Goal: Task Accomplishment & Management: Use online tool/utility

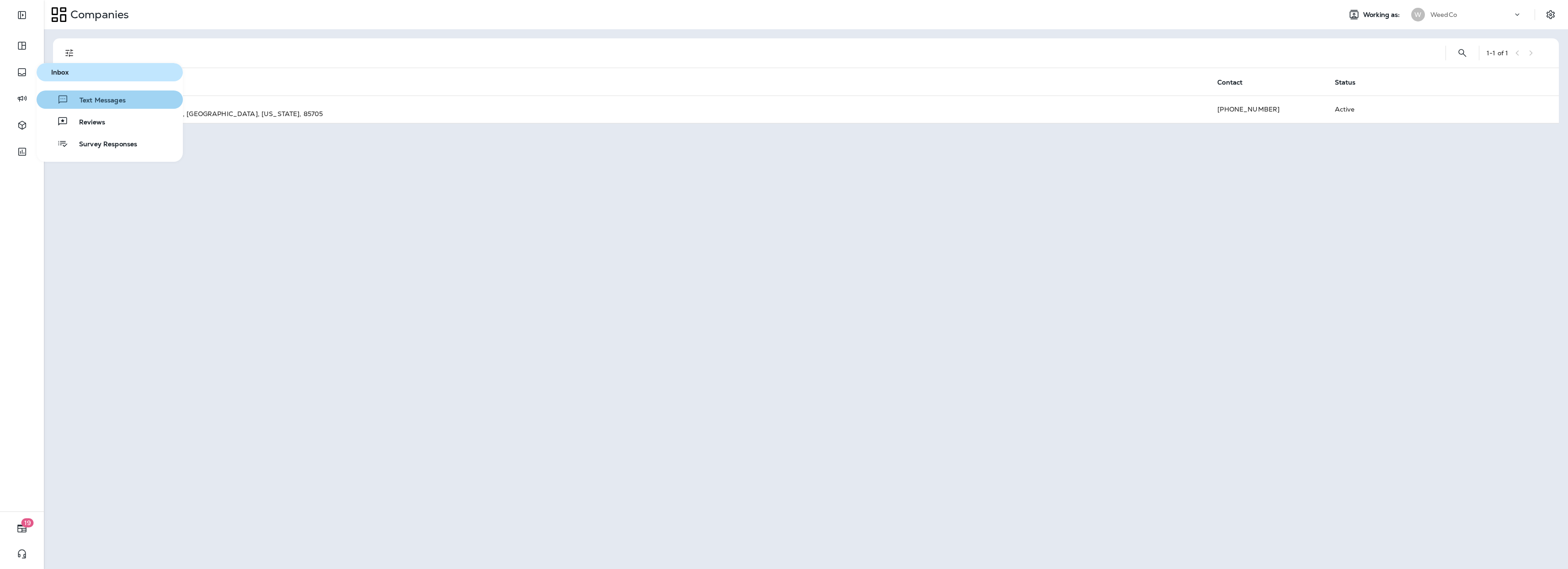
click at [90, 102] on span "Text Messages" at bounding box center [98, 101] width 57 height 9
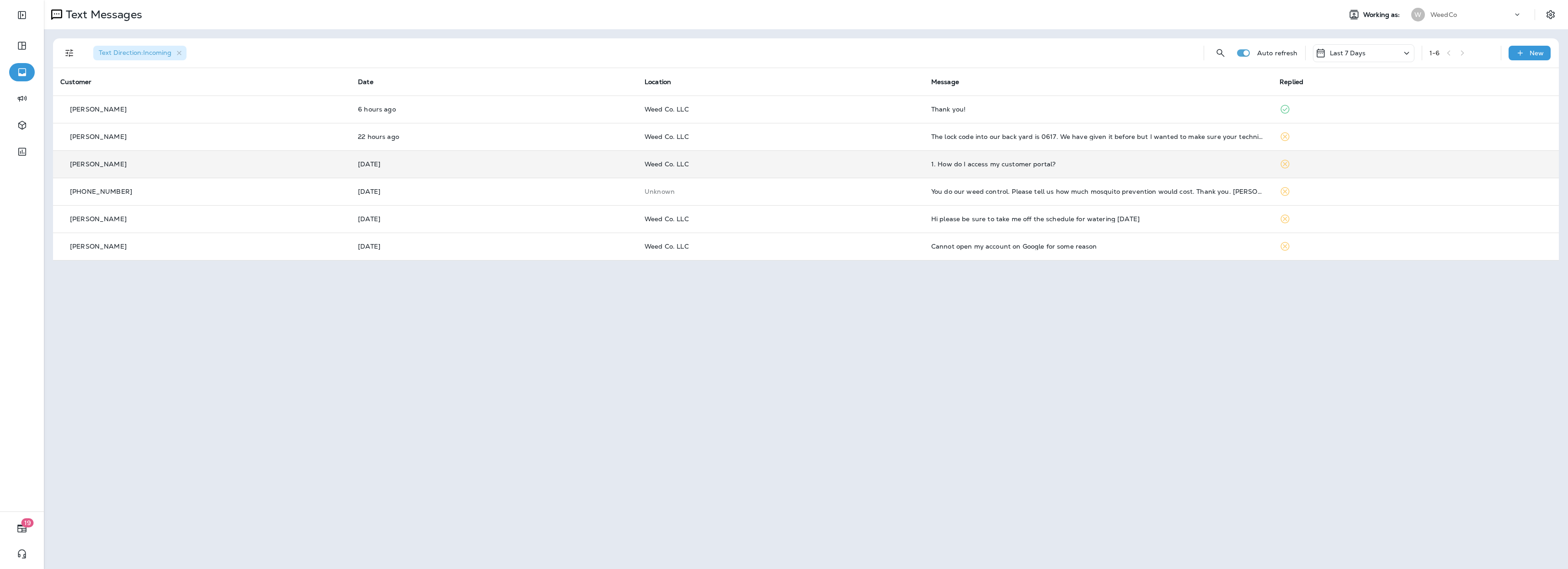
click at [972, 161] on div "1. How do I access my customer portal?" at bounding box center [1098, 164] width 333 height 7
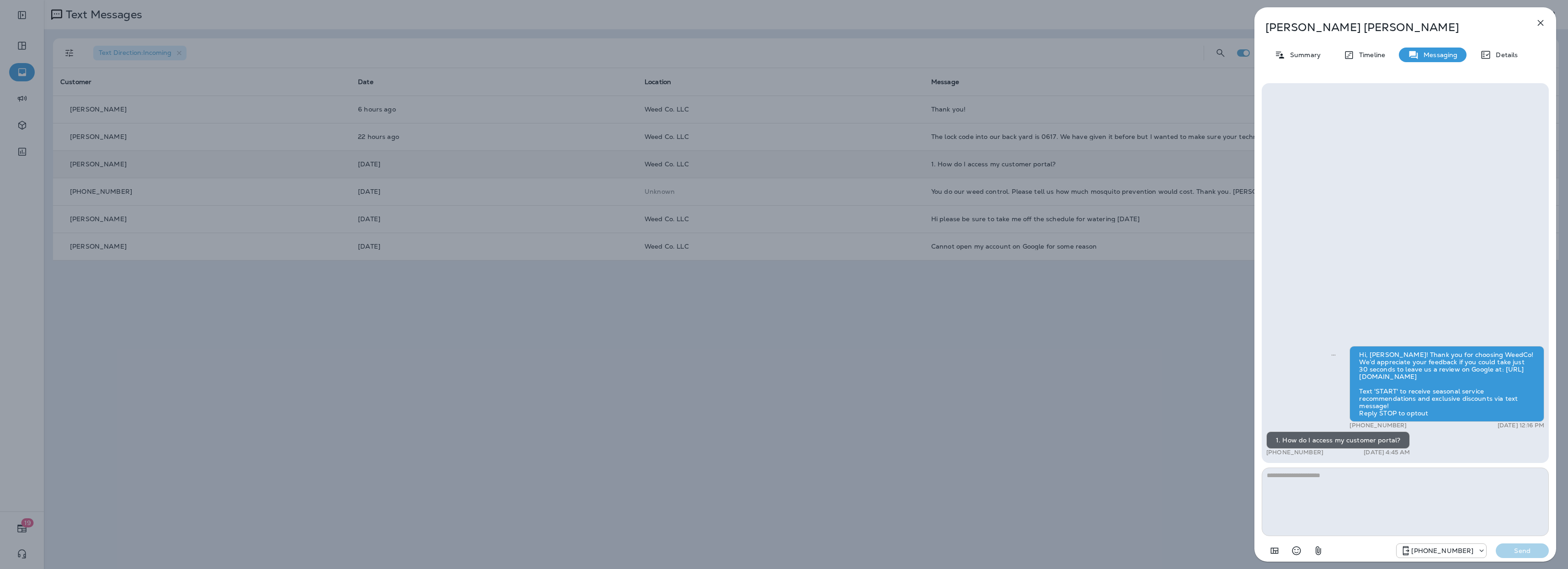
click at [1537, 27] on icon "button" at bounding box center [1539, 23] width 11 height 11
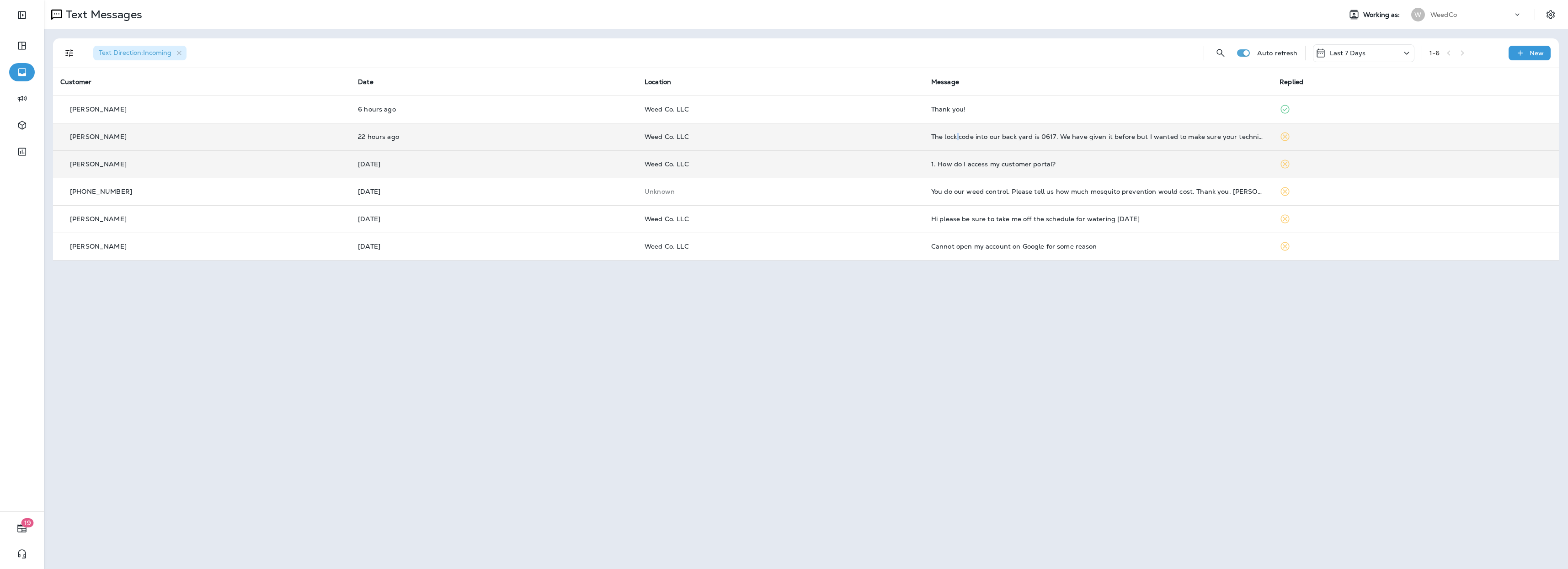
click at [956, 142] on td "The lock code into our back yard is 0617. We have given it before but I wanted …" at bounding box center [1098, 137] width 348 height 28
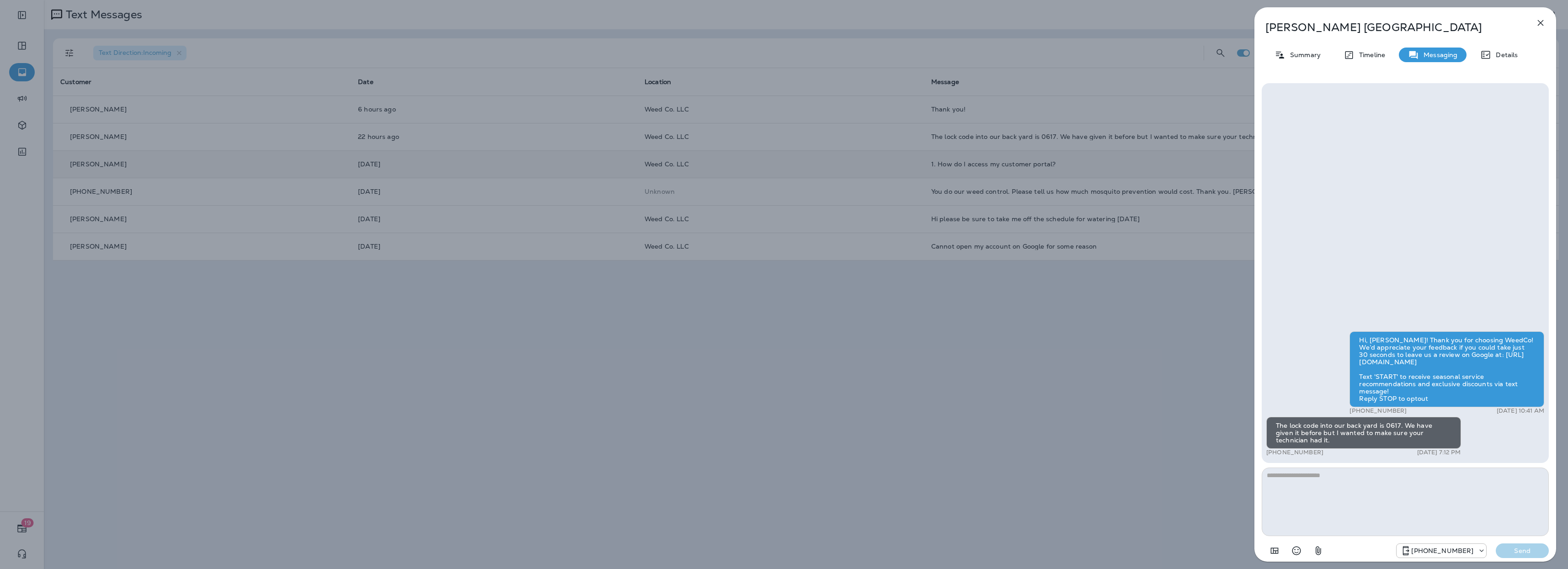
click at [1534, 26] on icon "button" at bounding box center [1539, 23] width 11 height 11
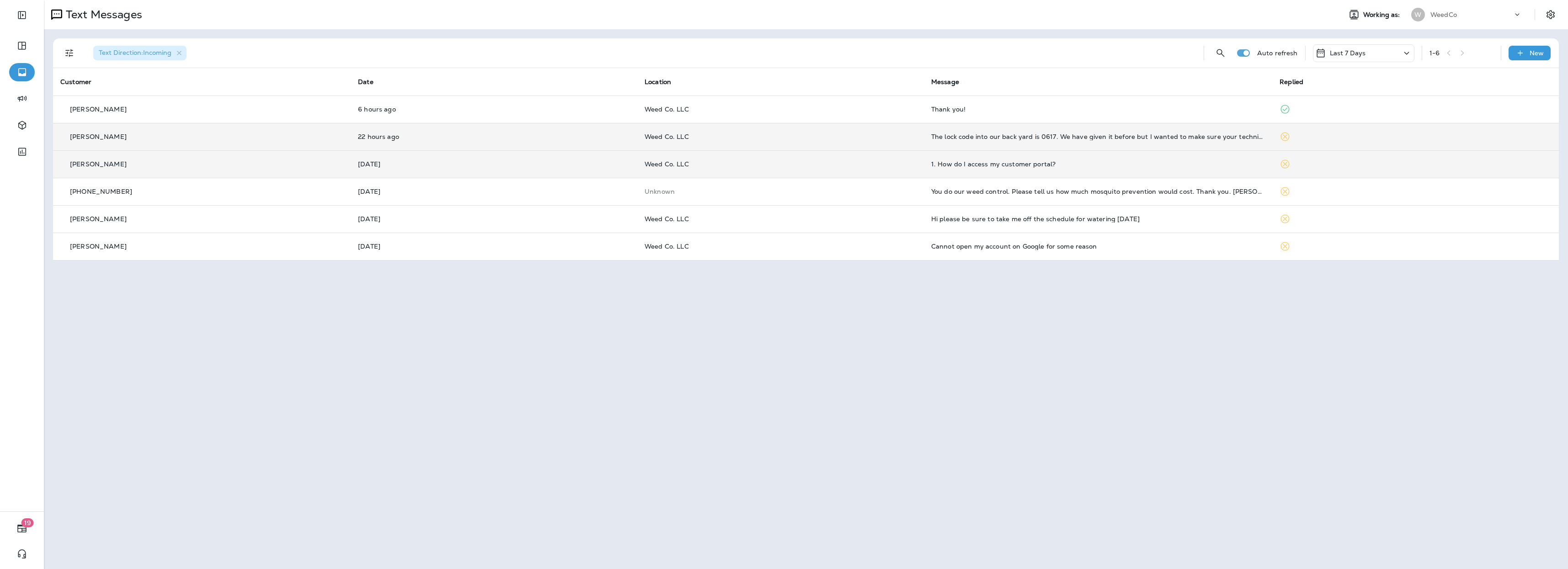
click at [1015, 138] on div "The lock code into our back yard is 0617. We have given it before but I wanted …" at bounding box center [1098, 136] width 333 height 7
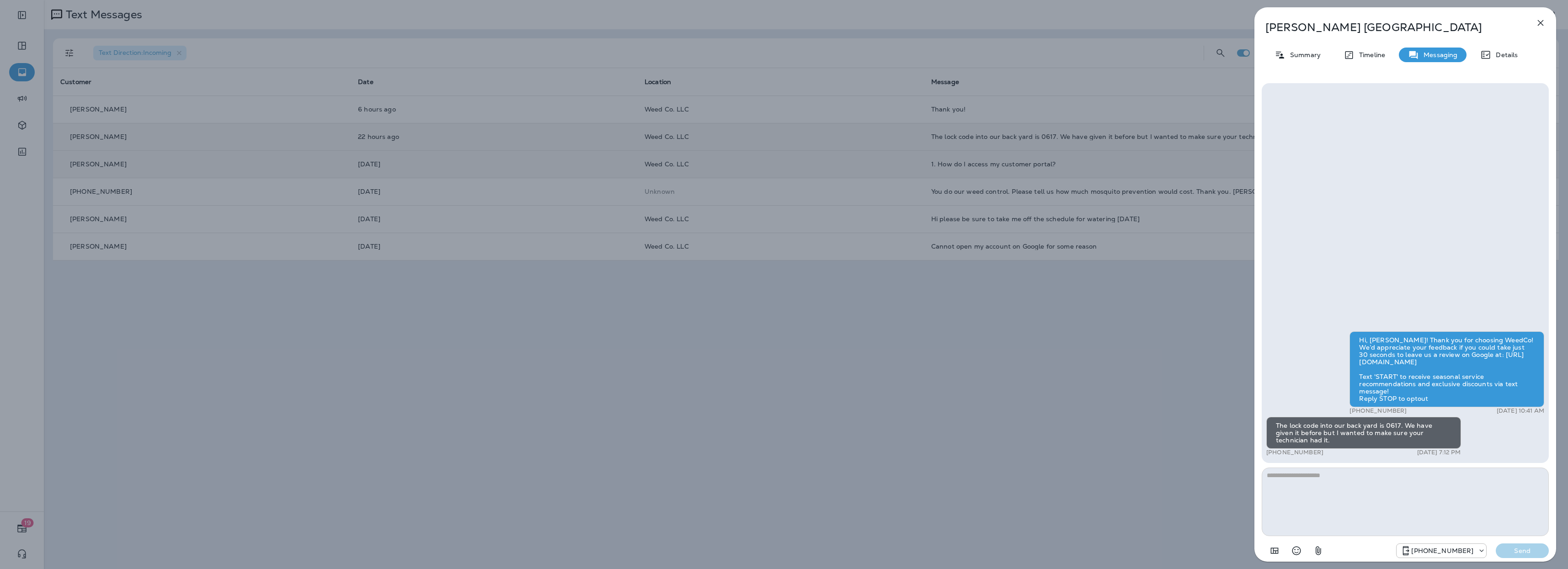
click at [1355, 477] on textarea at bounding box center [1404, 502] width 287 height 69
click at [1338, 474] on textarea "**********" at bounding box center [1404, 502] width 287 height 69
type textarea "**********"
click at [1521, 548] on p "Send" at bounding box center [1522, 550] width 38 height 8
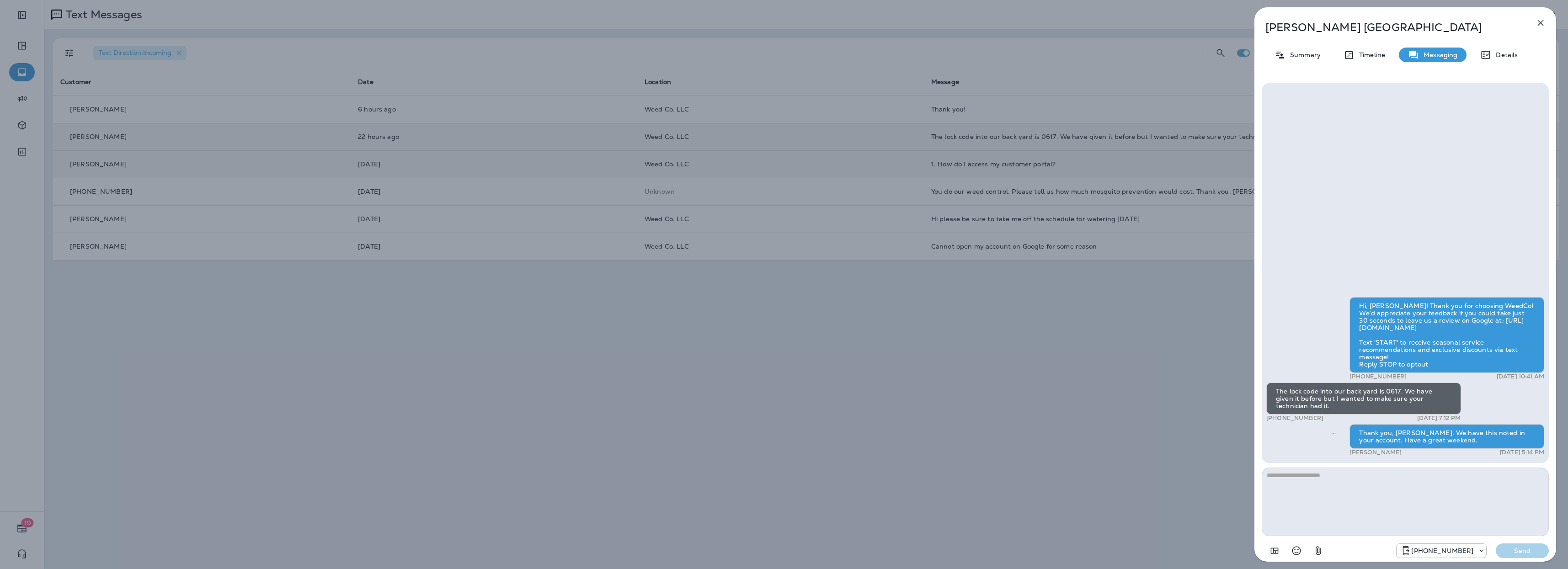
drag, startPoint x: 1533, startPoint y: 19, endPoint x: 1538, endPoint y: 19, distance: 5.0
click at [1537, 19] on button "button" at bounding box center [1540, 23] width 19 height 19
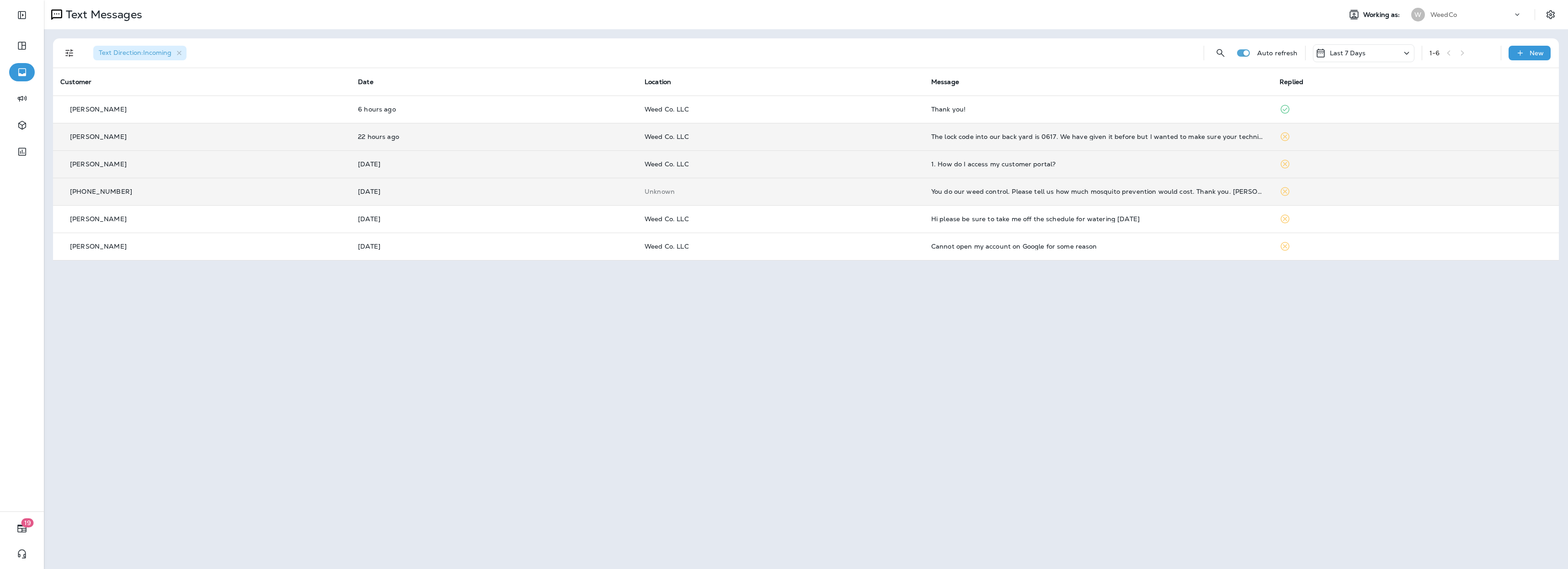
click at [1013, 197] on td "You do our weed control. Please tell us how much mosquito prevention would cost…" at bounding box center [1098, 191] width 348 height 28
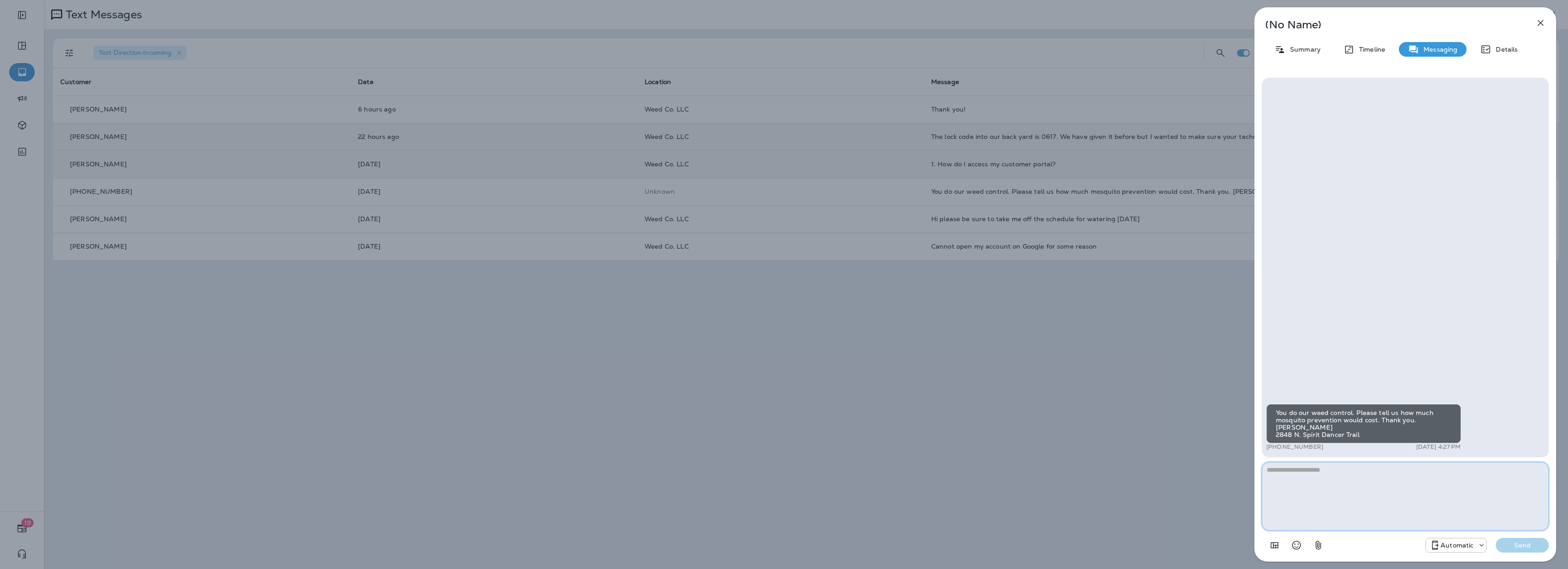
click at [1474, 481] on textarea at bounding box center [1404, 497] width 287 height 69
click at [1371, 477] on textarea "**********" at bounding box center [1404, 497] width 287 height 69
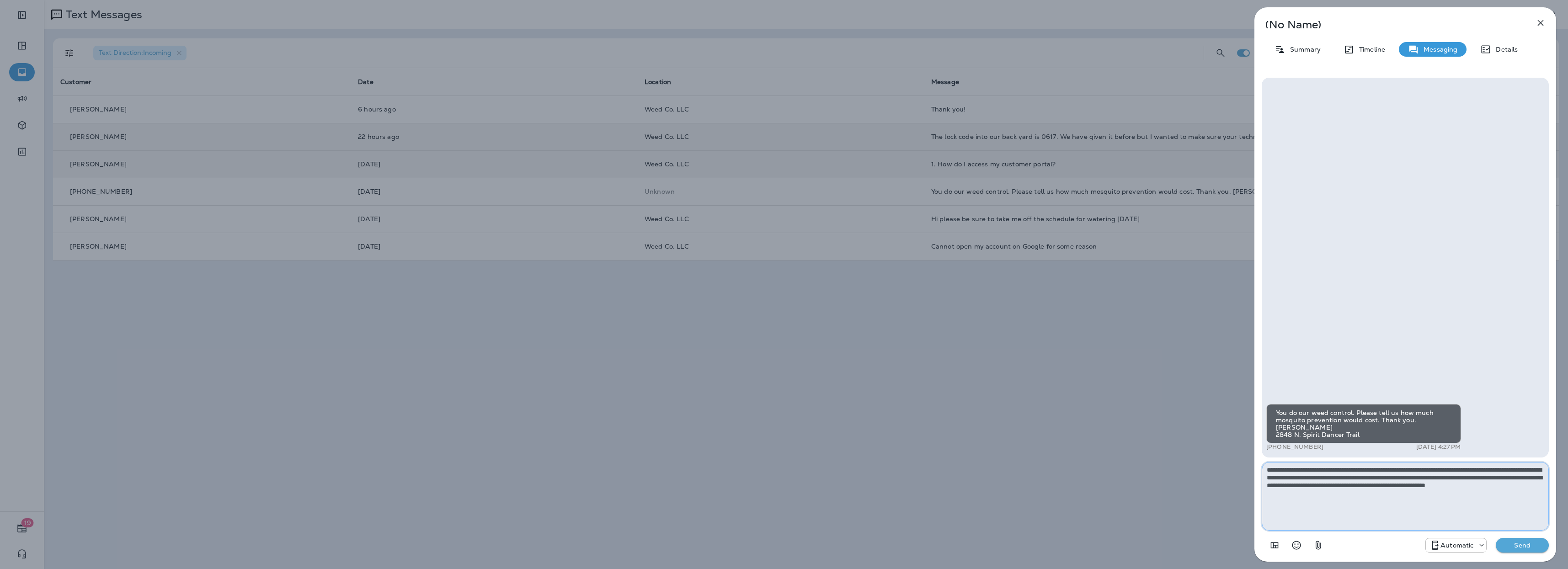
type textarea "**********"
click at [1522, 545] on p "Send" at bounding box center [1522, 545] width 38 height 8
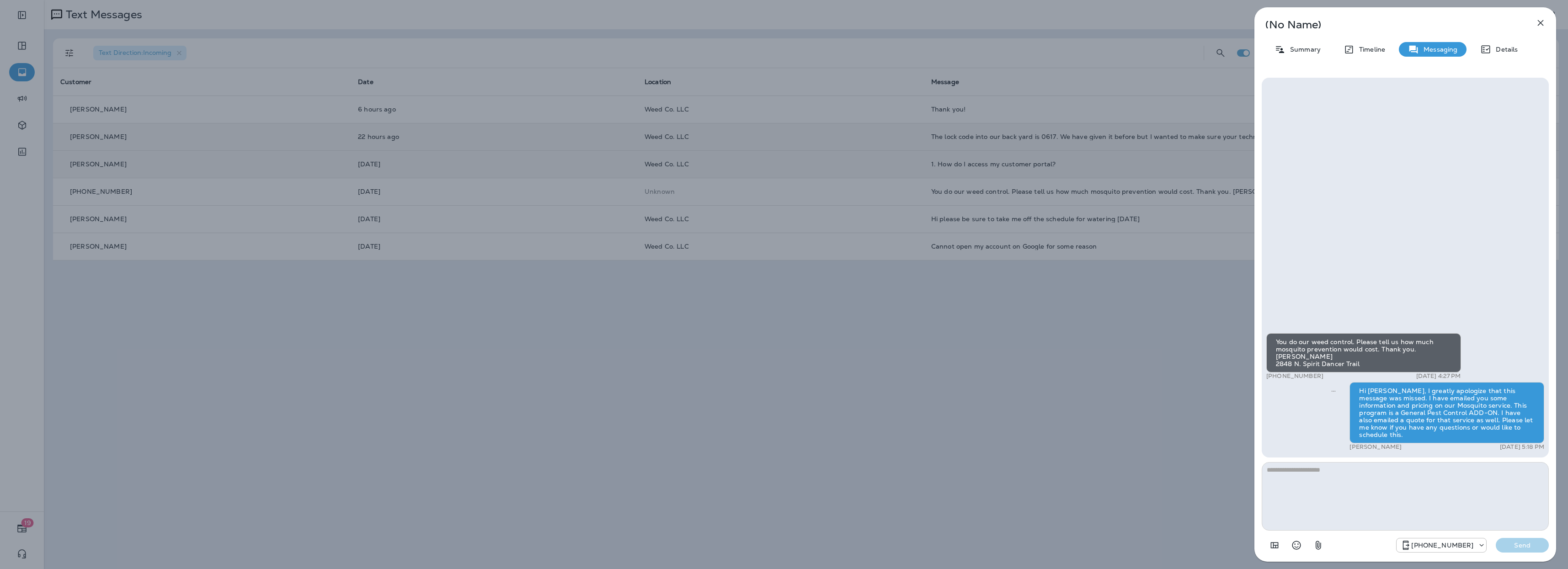
click at [1545, 22] on button "button" at bounding box center [1540, 23] width 19 height 19
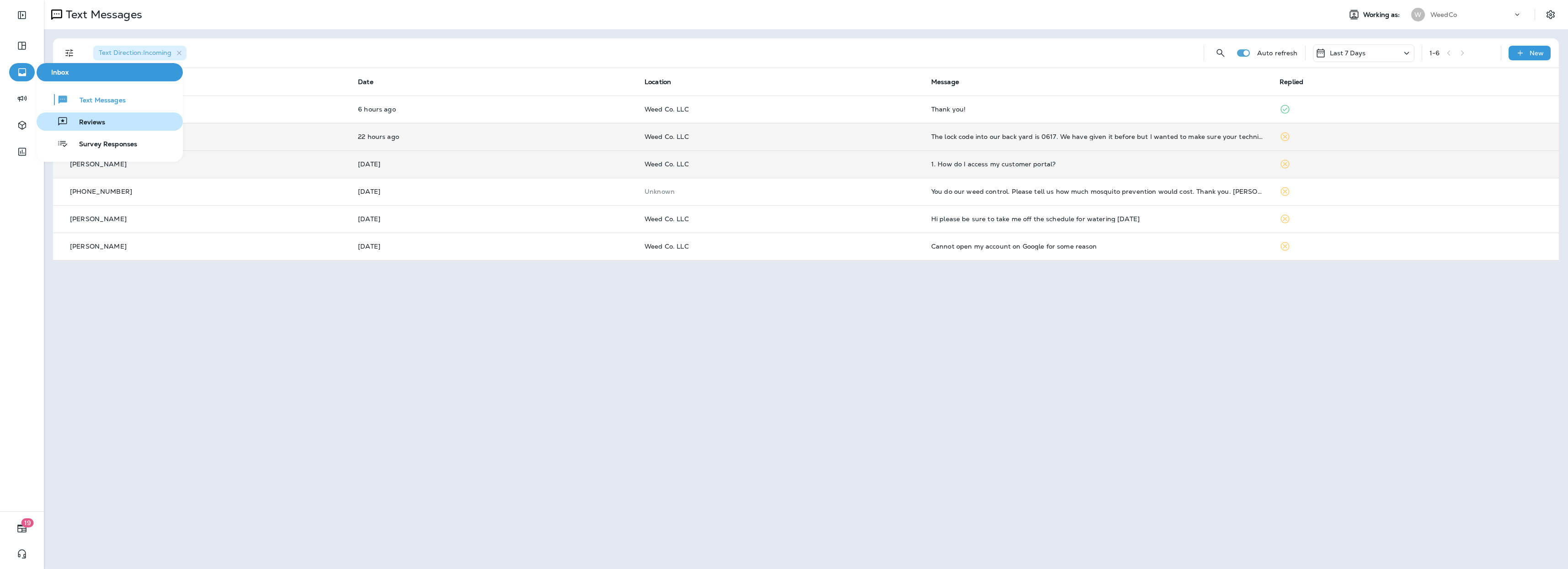
click at [91, 124] on span "Reviews" at bounding box center [87, 122] width 37 height 9
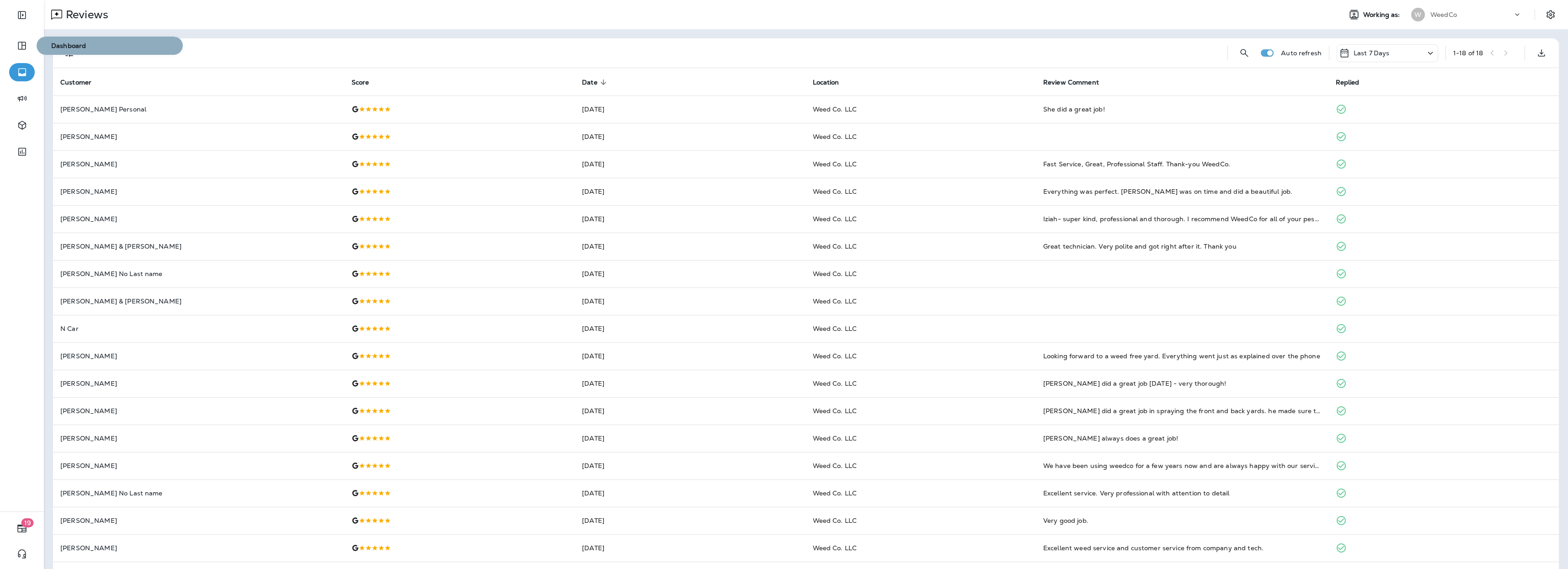
click at [80, 48] on span "Dashboard" at bounding box center [109, 46] width 139 height 8
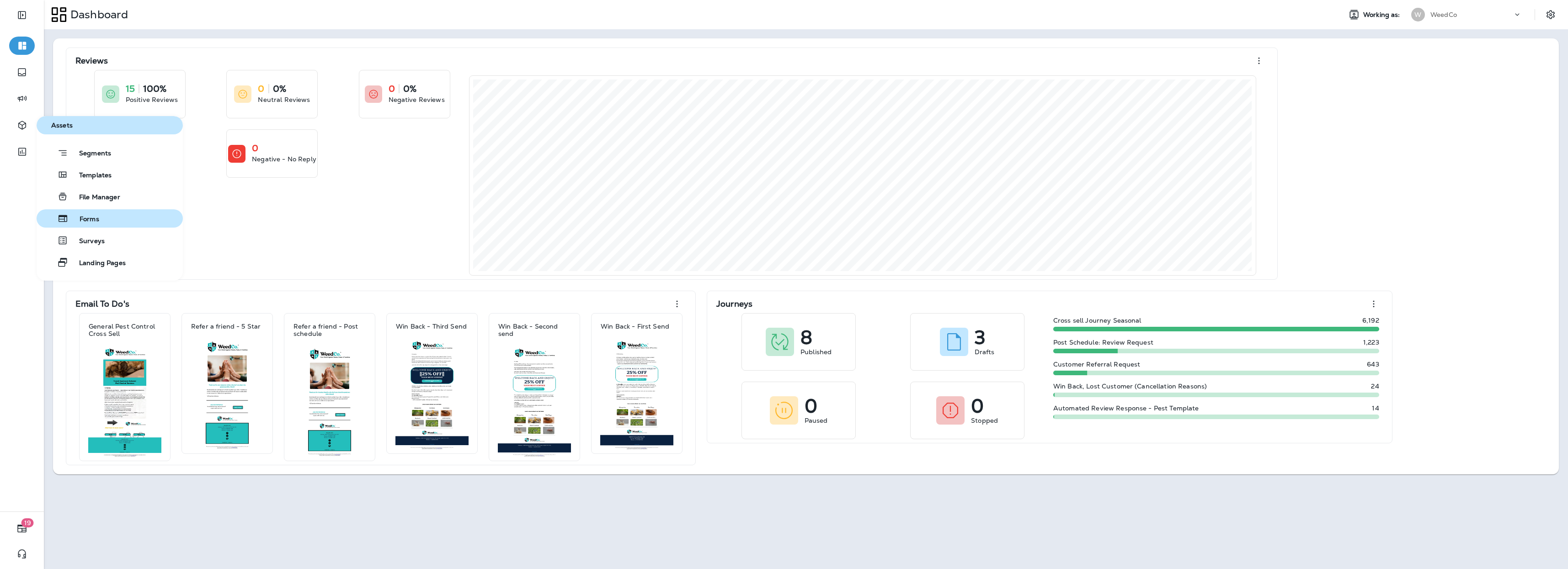
click at [100, 219] on button "Forms" at bounding box center [109, 218] width 146 height 19
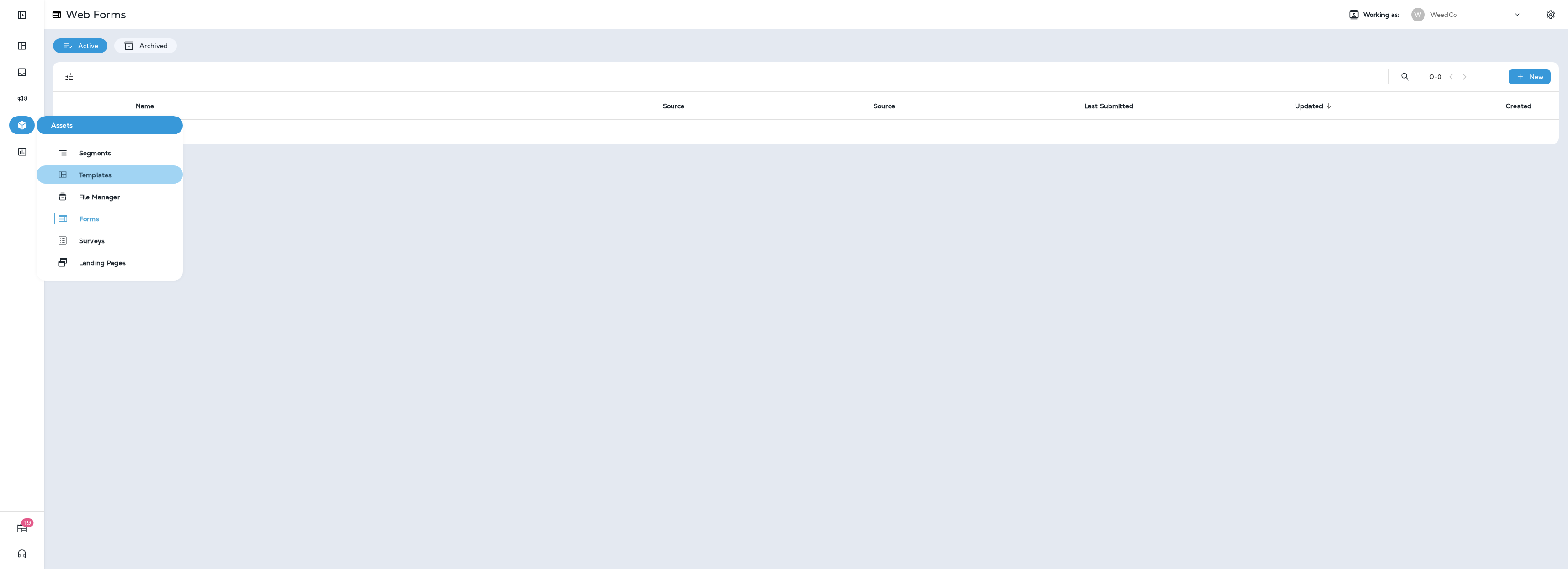
click at [115, 177] on button "Templates" at bounding box center [109, 175] width 146 height 19
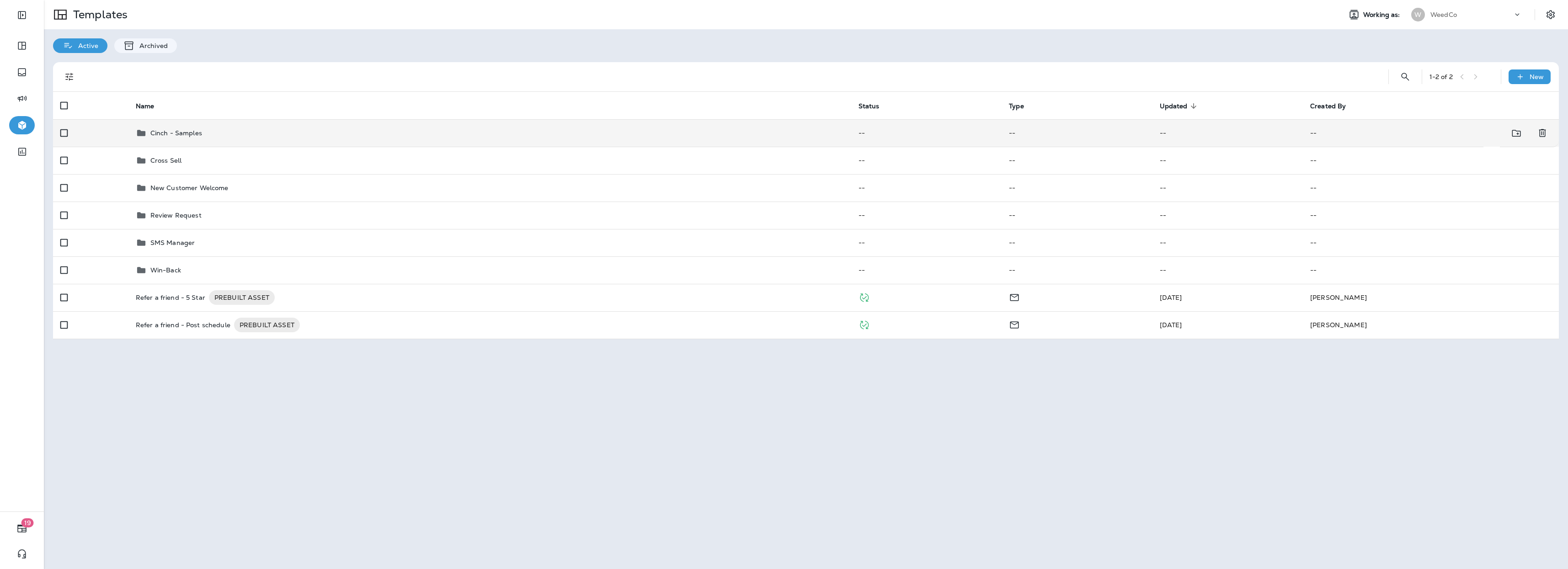
click at [244, 134] on div "Cinch - Samples" at bounding box center [490, 132] width 708 height 11
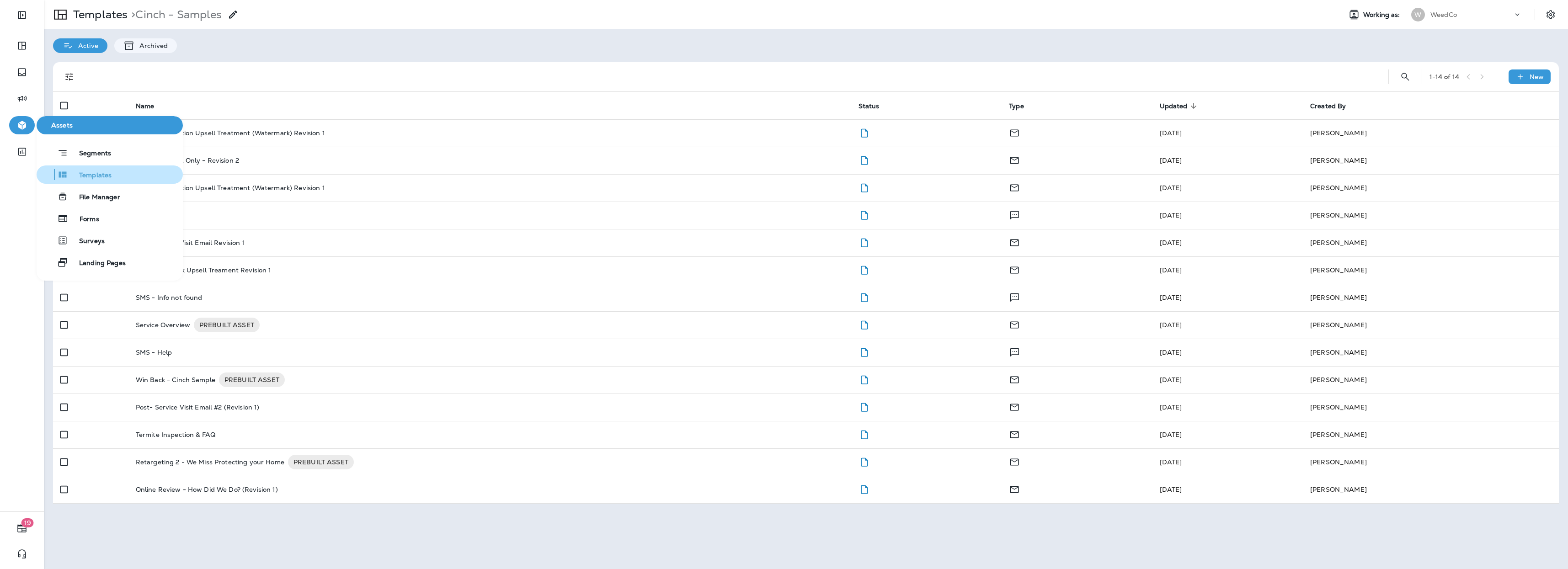
click at [114, 176] on button "Templates" at bounding box center [109, 175] width 146 height 19
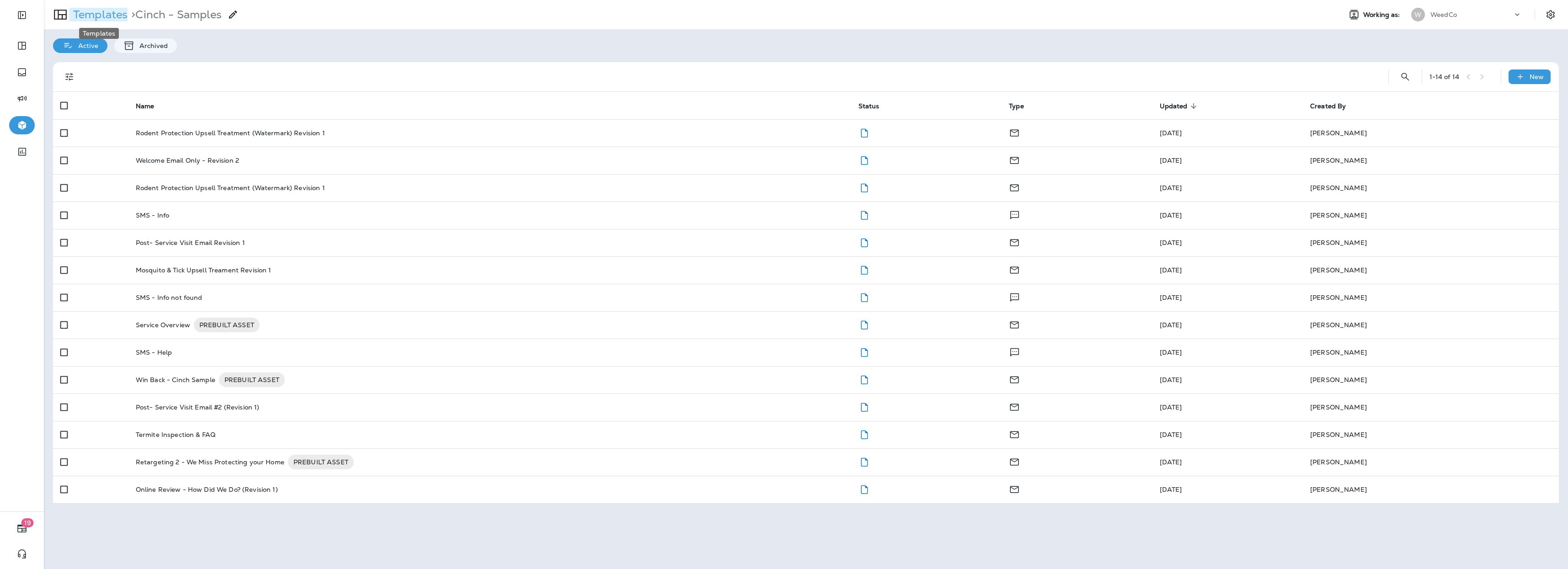
click at [95, 12] on p "Templates" at bounding box center [98, 15] width 58 height 14
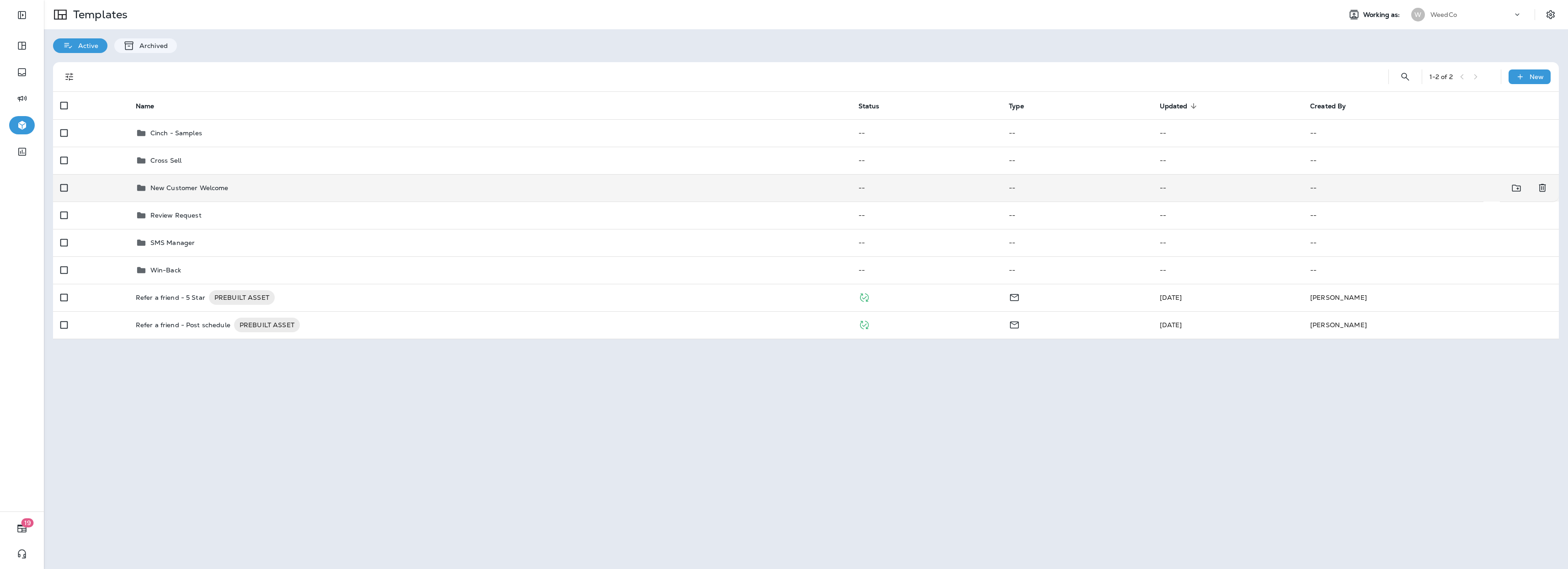
click at [192, 188] on p "New Customer Welcome" at bounding box center [188, 187] width 78 height 7
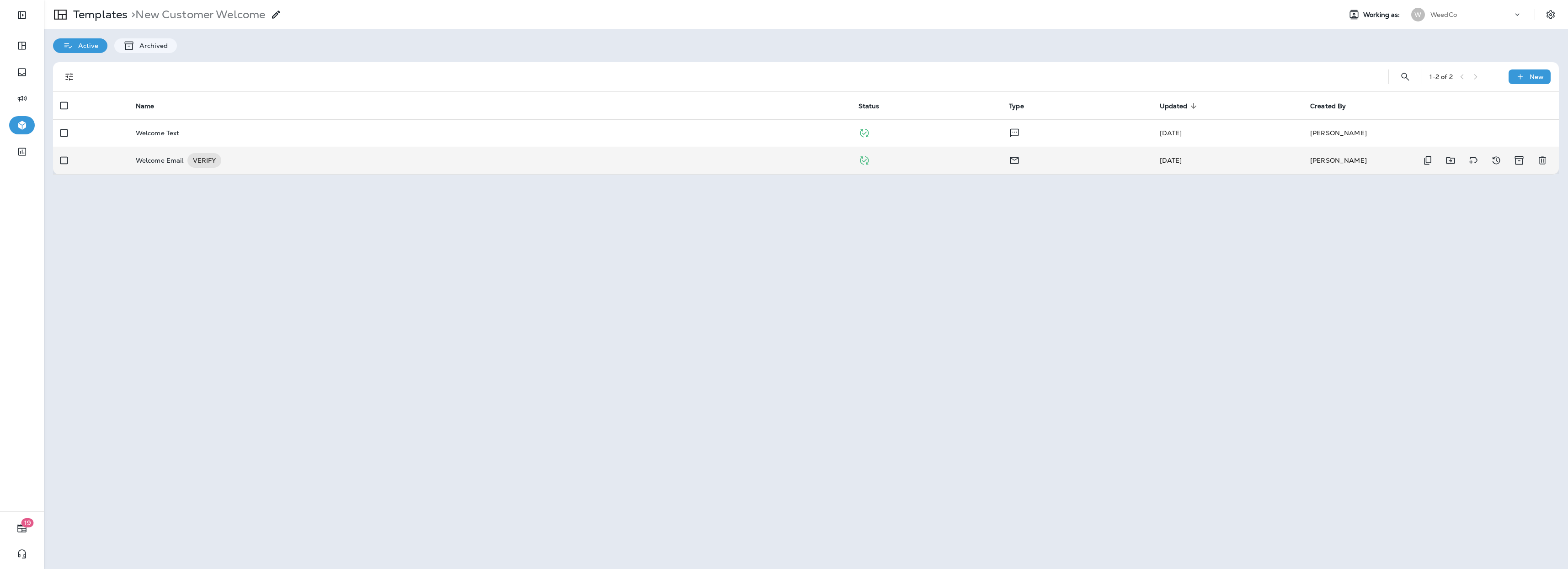
click at [170, 163] on p "Welcome Email" at bounding box center [160, 160] width 48 height 15
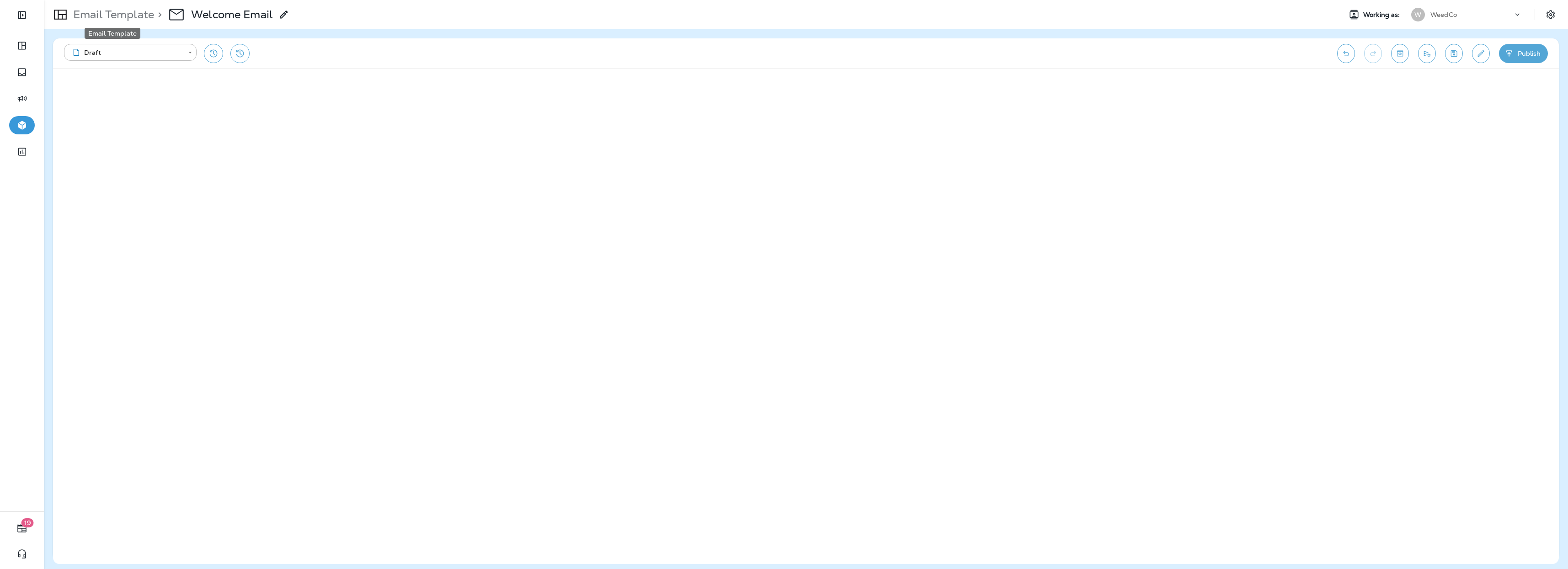
click at [126, 20] on p "Email Template" at bounding box center [111, 15] width 85 height 14
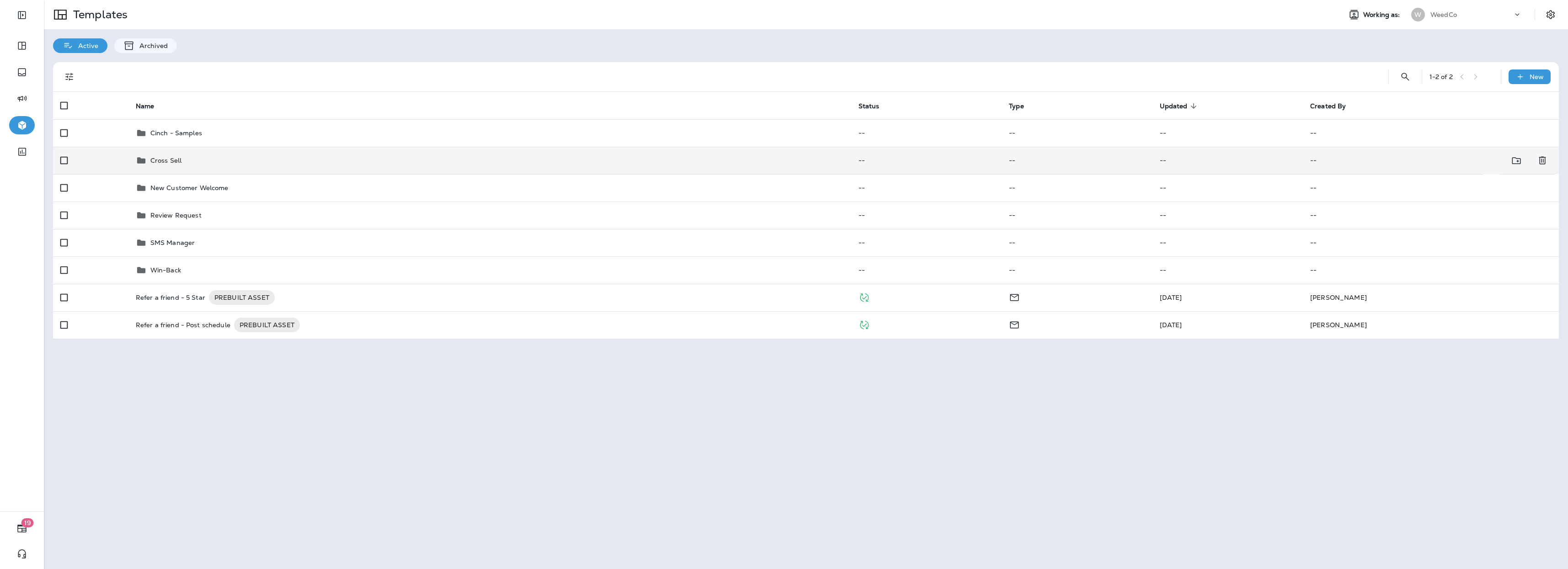
click at [175, 162] on p "Cross Sell" at bounding box center [166, 160] width 32 height 7
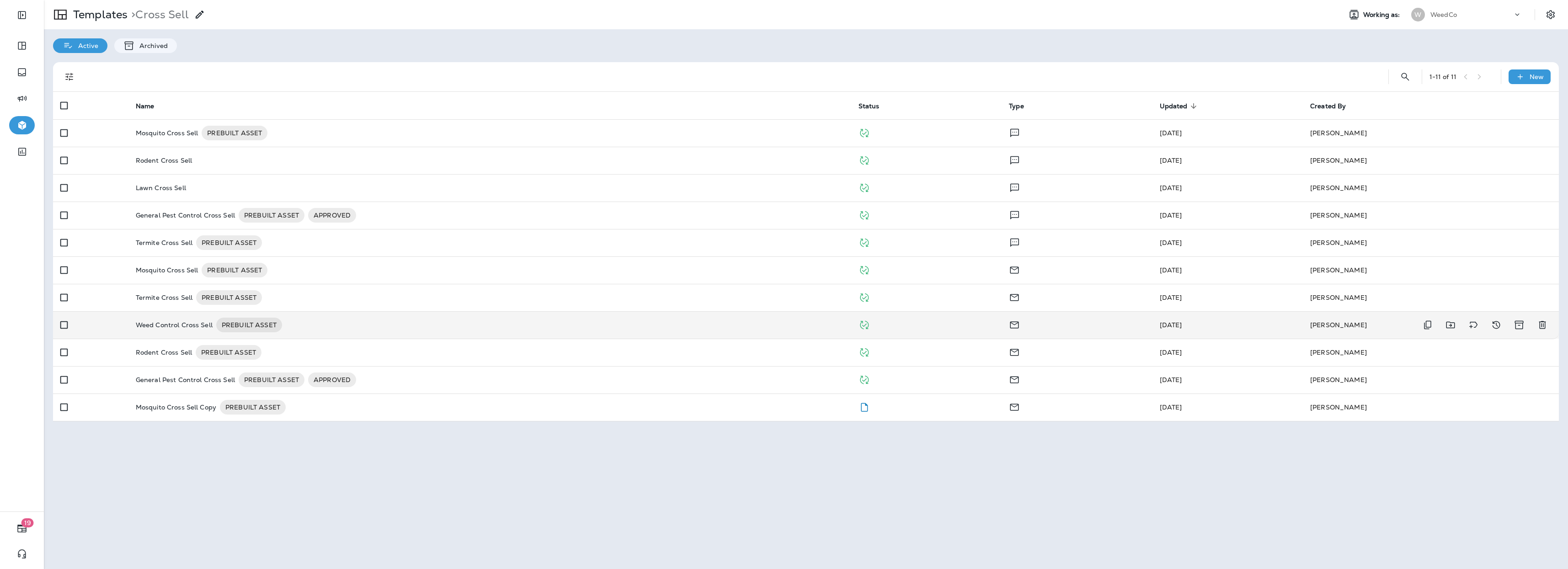
click at [169, 324] on p "Weed Control Cross Sell" at bounding box center [175, 324] width 77 height 15
